Goal: Book appointment/travel/reservation

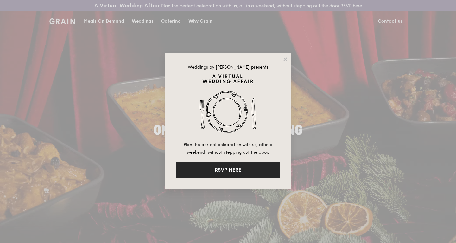
click at [236, 170] on button "RSVP HERE" at bounding box center [228, 169] width 105 height 15
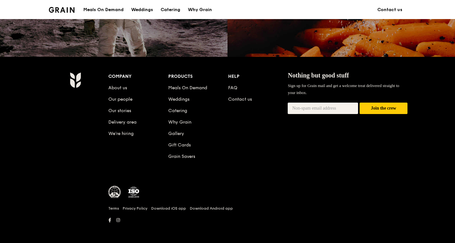
scroll to position [615, 0]
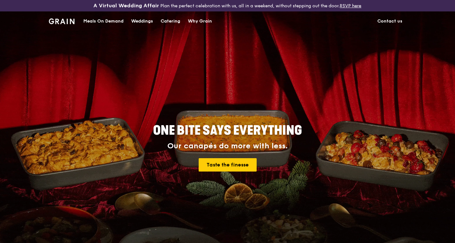
click at [145, 19] on div "Weddings" at bounding box center [142, 21] width 22 height 19
